Goal: Task Accomplishment & Management: Use online tool/utility

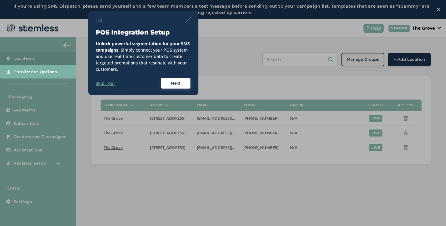
click at [190, 19] on img at bounding box center [187, 19] width 5 height 5
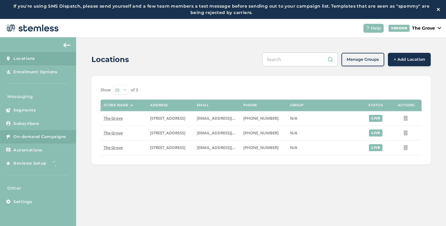
click at [56, 131] on link "On-demand Campaigns" at bounding box center [38, 136] width 76 height 13
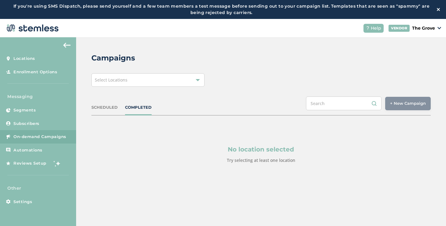
click at [153, 84] on div "Select Locations" at bounding box center [147, 79] width 113 height 13
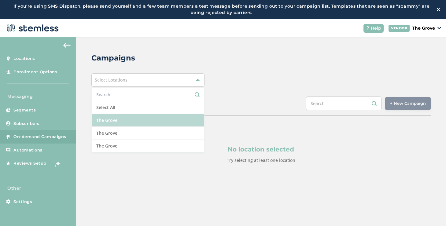
click at [111, 115] on li "The Grove" at bounding box center [148, 120] width 112 height 13
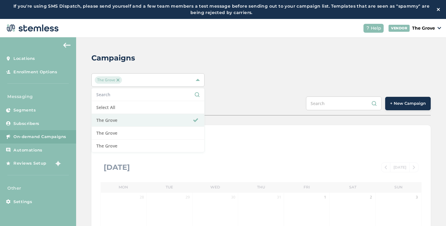
click at [390, 103] on span "+ New Campaign" at bounding box center [408, 103] width 36 height 6
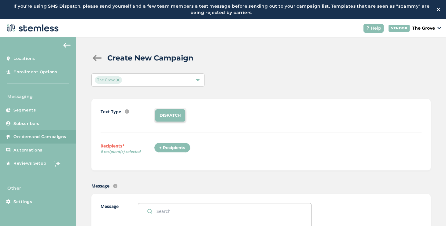
click at [169, 149] on div "+ Recipients" at bounding box center [172, 148] width 36 height 10
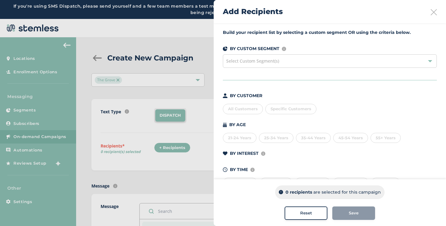
click at [272, 109] on span "Specific Customers" at bounding box center [290, 108] width 41 height 5
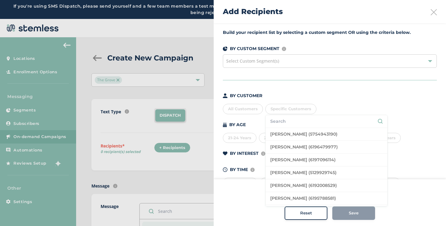
click at [272, 109] on span "Specific Customers" at bounding box center [290, 108] width 41 height 5
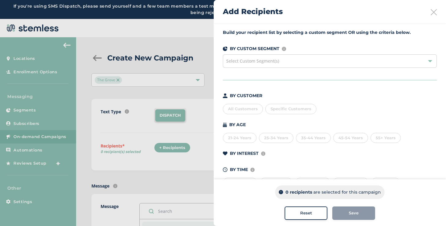
click at [250, 108] on div "All Customers" at bounding box center [243, 109] width 40 height 10
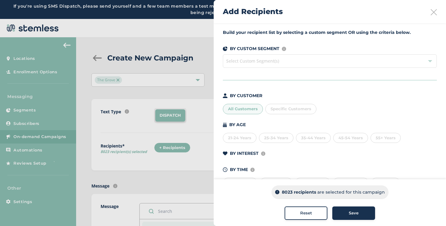
click at [430, 13] on icon at bounding box center [433, 12] width 6 height 6
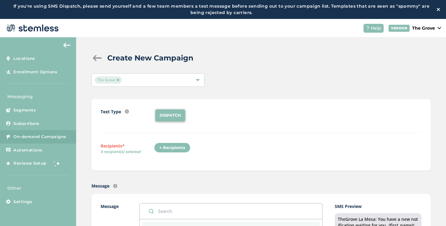
click at [198, 74] on div "The Grove" at bounding box center [147, 79] width 113 height 13
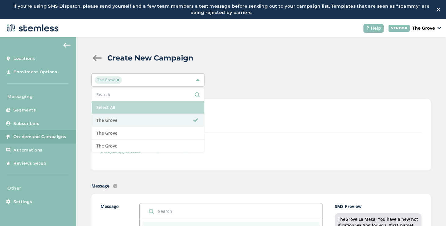
click at [164, 108] on li "Select All" at bounding box center [148, 107] width 112 height 13
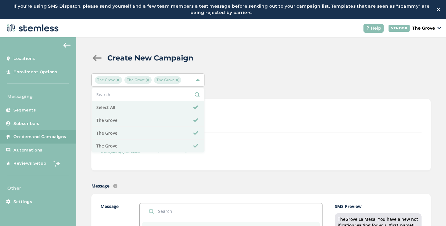
click at [229, 116] on div "DISPATCH" at bounding box center [287, 115] width 267 height 15
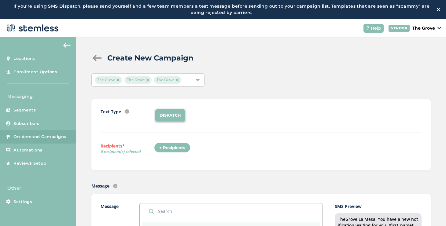
click at [174, 149] on div "+ Recipients" at bounding box center [172, 148] width 36 height 10
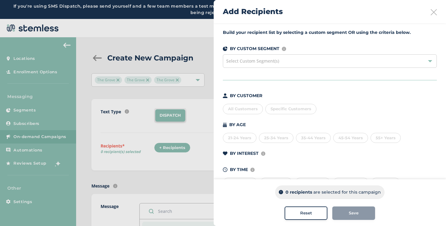
click at [275, 108] on span "Specific Customers" at bounding box center [290, 108] width 41 height 5
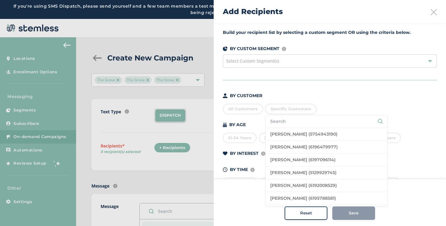
click at [275, 108] on span "Specific Customers" at bounding box center [290, 108] width 41 height 5
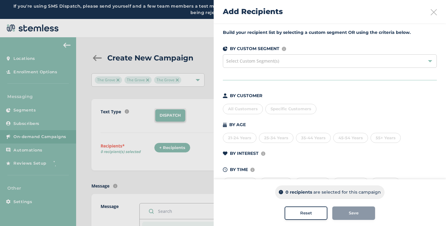
click at [249, 108] on div "All Customers" at bounding box center [243, 109] width 40 height 10
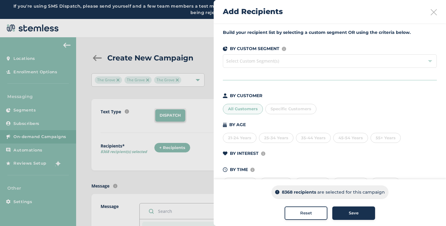
click at [430, 10] on icon at bounding box center [433, 12] width 6 height 6
